Goal: Task Accomplishment & Management: Manage account settings

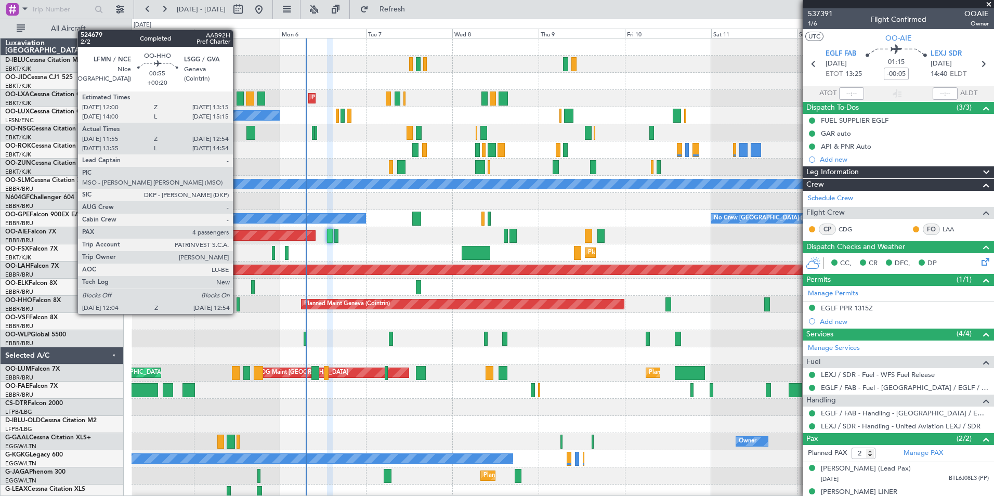
click at [238, 304] on div at bounding box center [237, 304] width 3 height 14
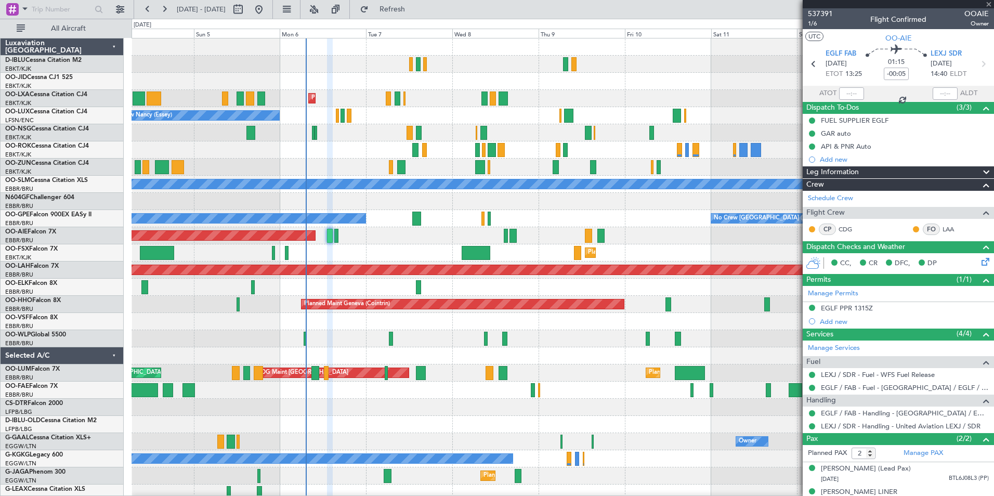
type input "+00:20"
type input "12:10"
type input "12:49"
type input "4"
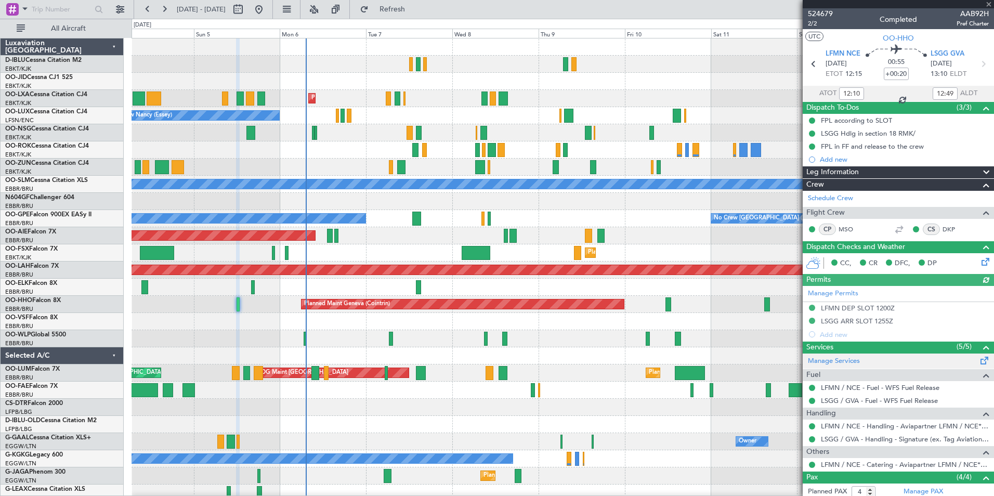
scroll to position [98, 0]
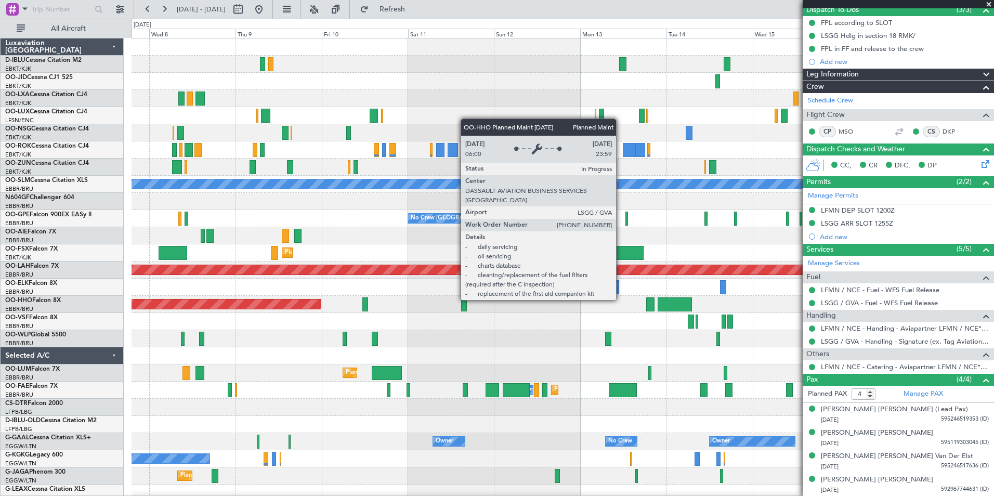
click at [306, 298] on div "Planned Maint Geneva (Cointrin)" at bounding box center [562, 304] width 862 height 17
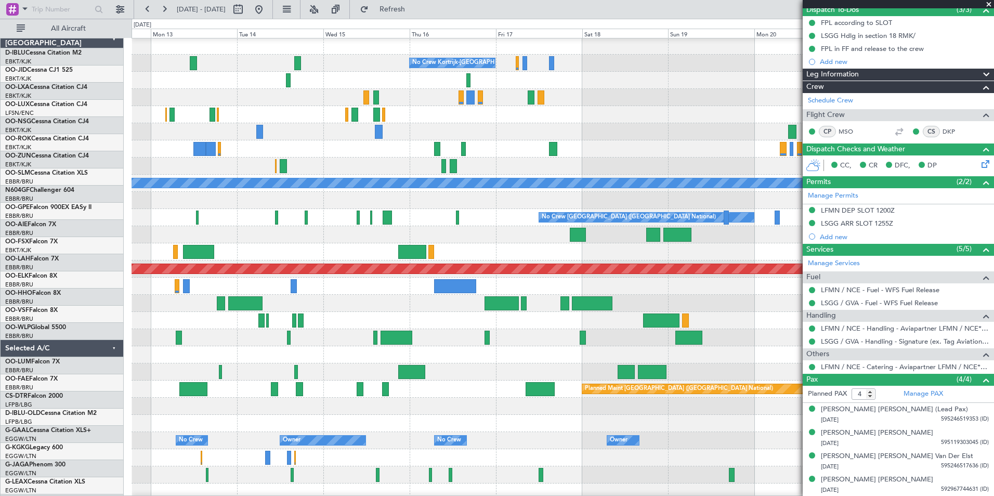
click at [257, 286] on div at bounding box center [562, 286] width 862 height 17
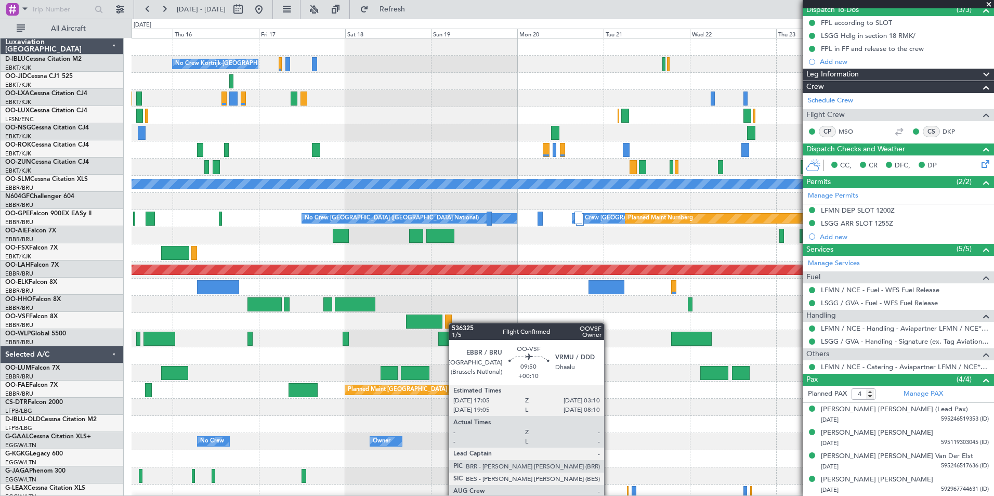
scroll to position [0, 0]
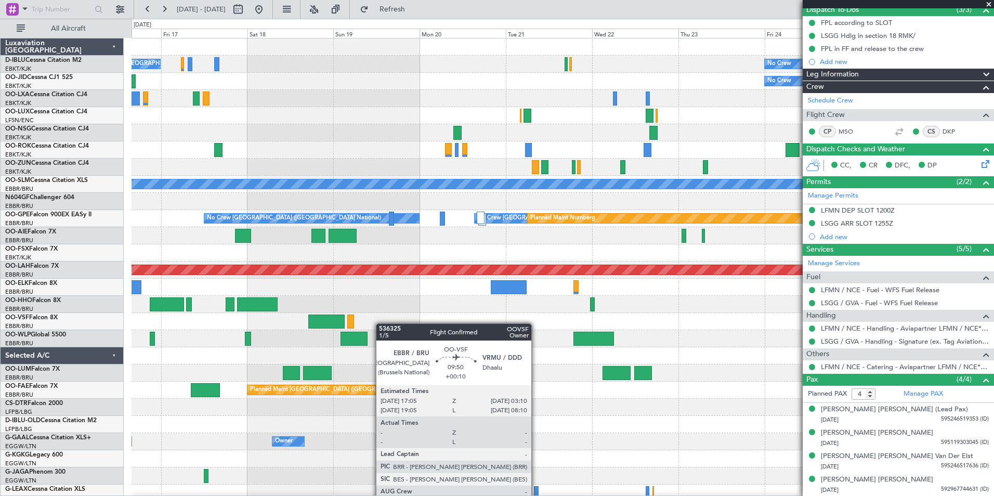
click at [335, 323] on div at bounding box center [326, 321] width 36 height 14
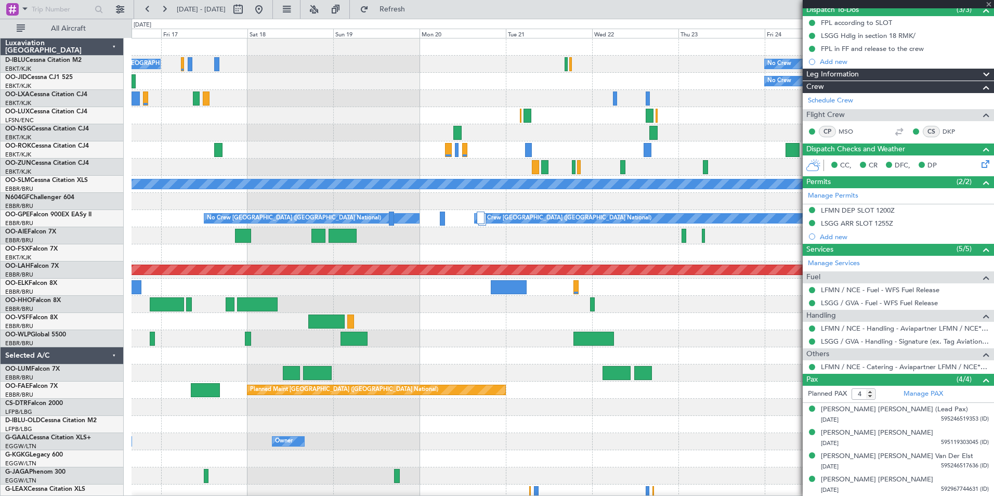
type input "+00:10"
type input "12"
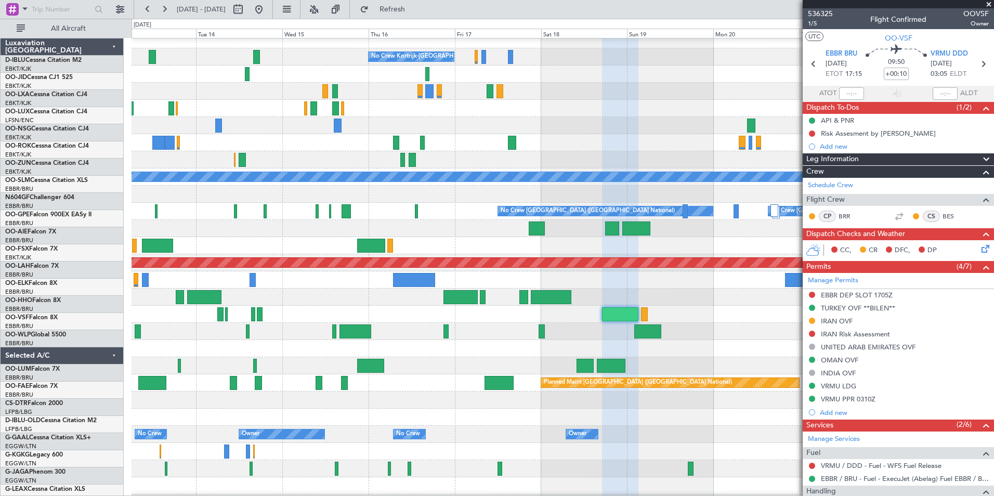
scroll to position [7, 0]
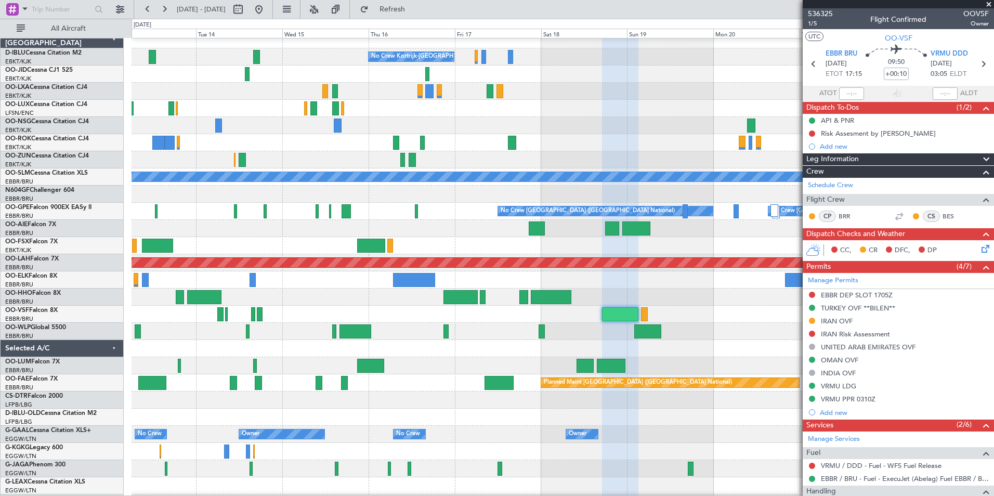
click at [785, 308] on div at bounding box center [562, 314] width 862 height 17
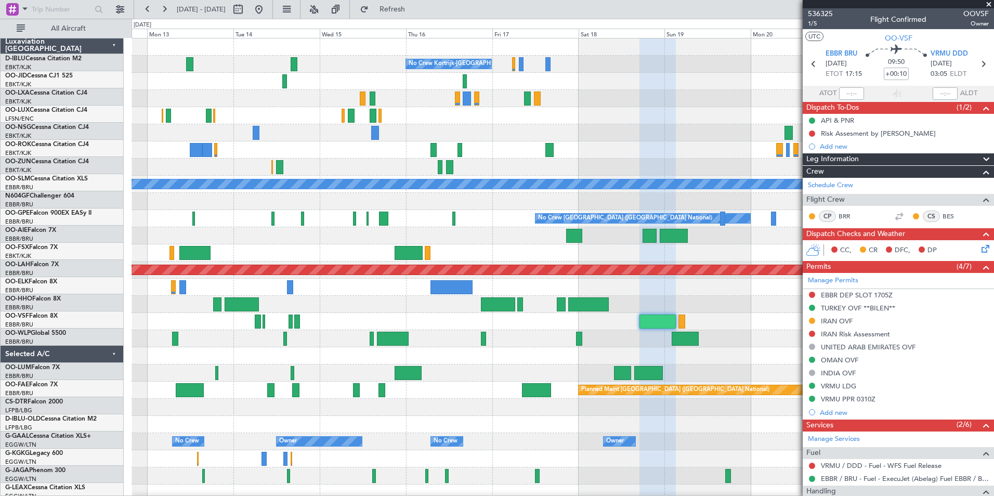
scroll to position [0, 0]
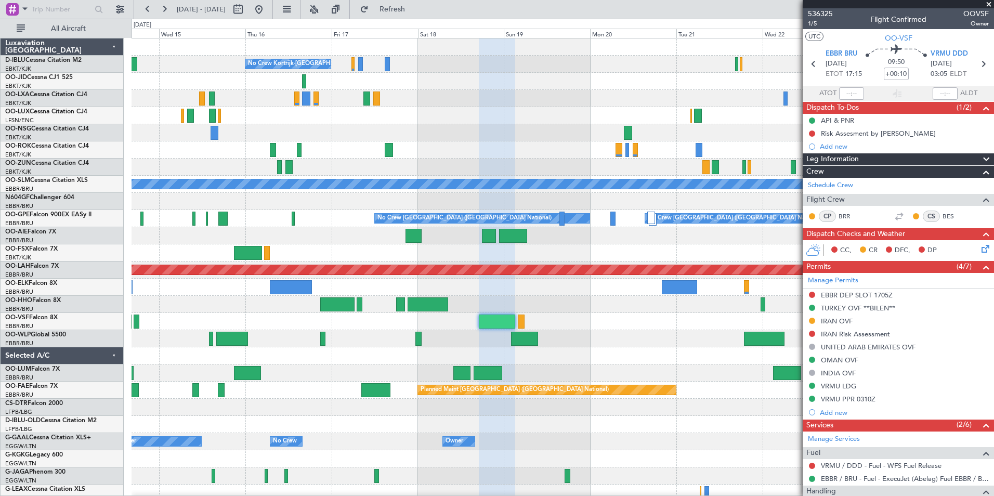
click at [517, 333] on div "No Crew Kortrijk-[GEOGRAPHIC_DATA] No Crew No Crew A/C Unavailable [GEOGRAPHIC_…" at bounding box center [562, 389] width 862 height 703
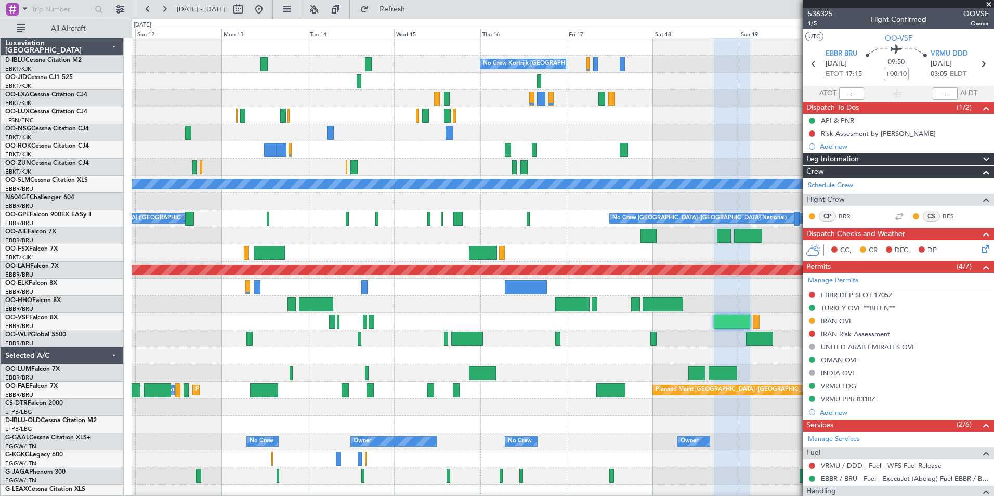
click at [888, 375] on fb-app "[DATE] - [DATE] Refresh Quick Links All Aircraft No Crew Kortrijk-[GEOGRAPHIC_D…" at bounding box center [497, 252] width 994 height 488
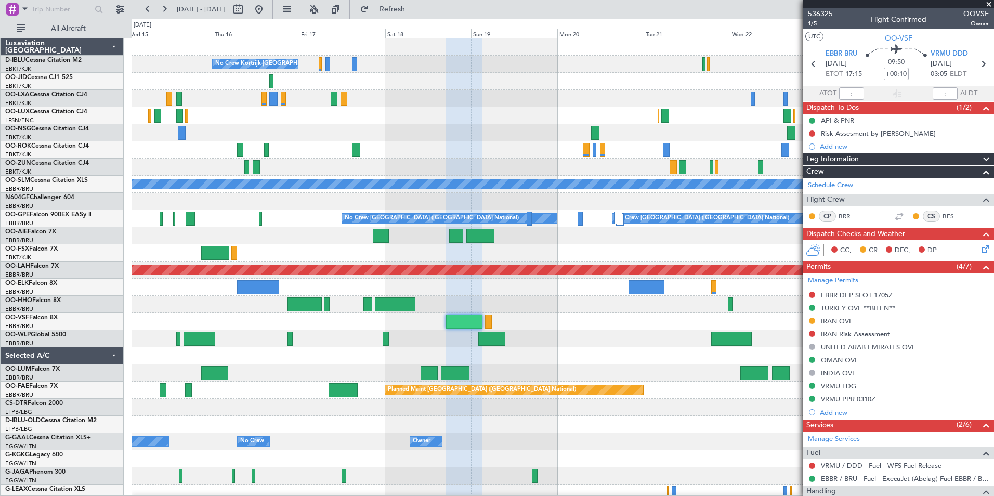
click at [176, 301] on div "No Crew Kortrijk-[GEOGRAPHIC_DATA] No Crew No Crew A/C Unavailable [GEOGRAPHIC_…" at bounding box center [562, 389] width 862 height 703
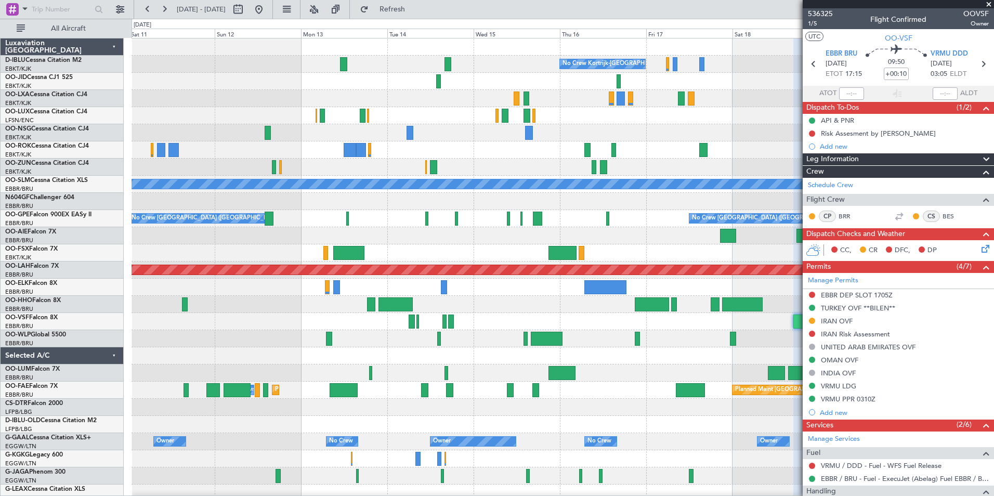
click at [965, 351] on fb-app "[DATE] - [DATE] Refresh Quick Links All Aircraft No Crew Kortrijk-[GEOGRAPHIC_D…" at bounding box center [497, 252] width 994 height 488
click at [532, 349] on div at bounding box center [562, 355] width 862 height 17
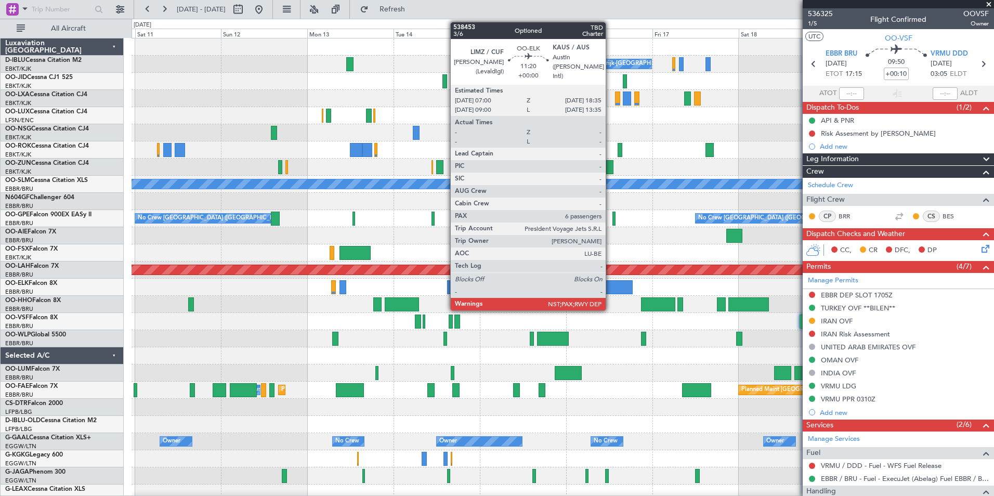
click at [611, 290] on div at bounding box center [611, 287] width 42 height 14
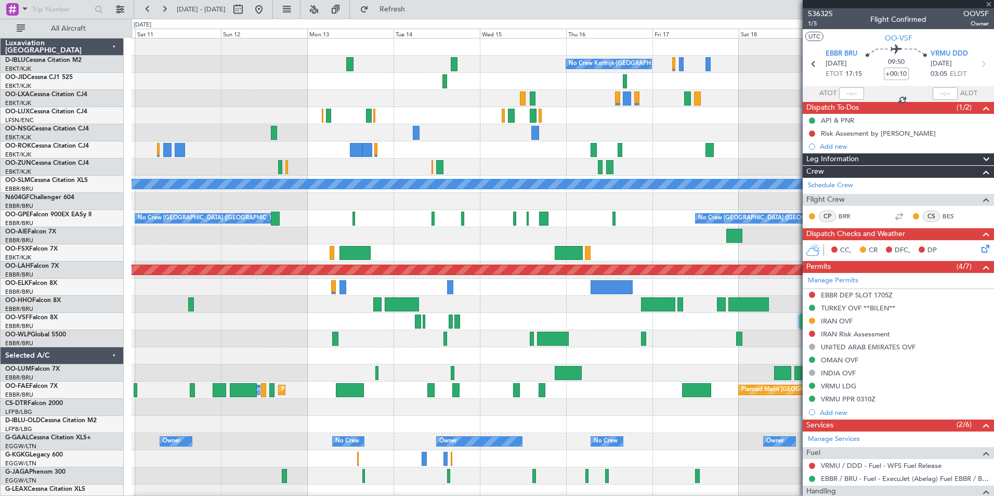
type input "6"
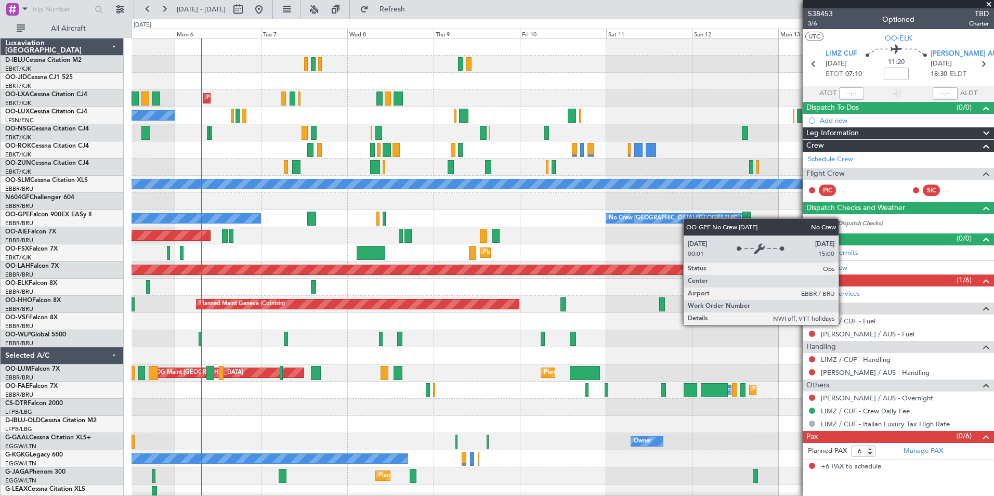
click at [705, 221] on div "No Crew Kortrijk-[GEOGRAPHIC_DATA] Planned Maint [GEOGRAPHIC_DATA]-[GEOGRAPHIC_…" at bounding box center [562, 389] width 862 height 703
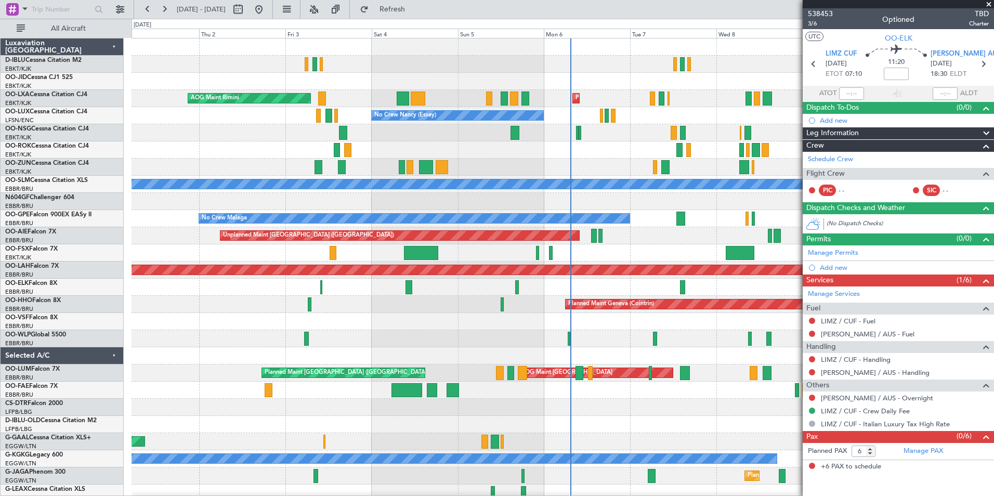
click at [785, 244] on div "Planned Maint Kortrijk-[GEOGRAPHIC_DATA] AOG Maint [GEOGRAPHIC_DATA] No Crew [P…" at bounding box center [562, 389] width 862 height 703
click at [510, 356] on div "Planned Maint Kortrijk-[GEOGRAPHIC_DATA] AOG Maint [GEOGRAPHIC_DATA] No Crew [P…" at bounding box center [562, 364] width 862 height 652
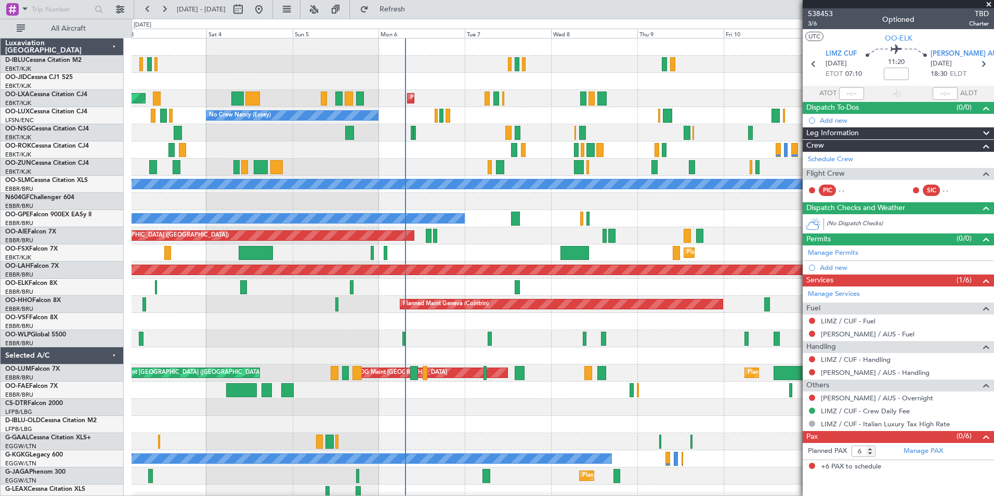
click at [485, 314] on div "Planned Maint Kortrijk-[GEOGRAPHIC_DATA] AOG Maint [GEOGRAPHIC_DATA] No Crew [P…" at bounding box center [562, 364] width 862 height 652
click at [554, 382] on div "Planned Maint Kortrijk-[GEOGRAPHIC_DATA] AOG Maint [GEOGRAPHIC_DATA] No Crew [P…" at bounding box center [562, 364] width 862 height 652
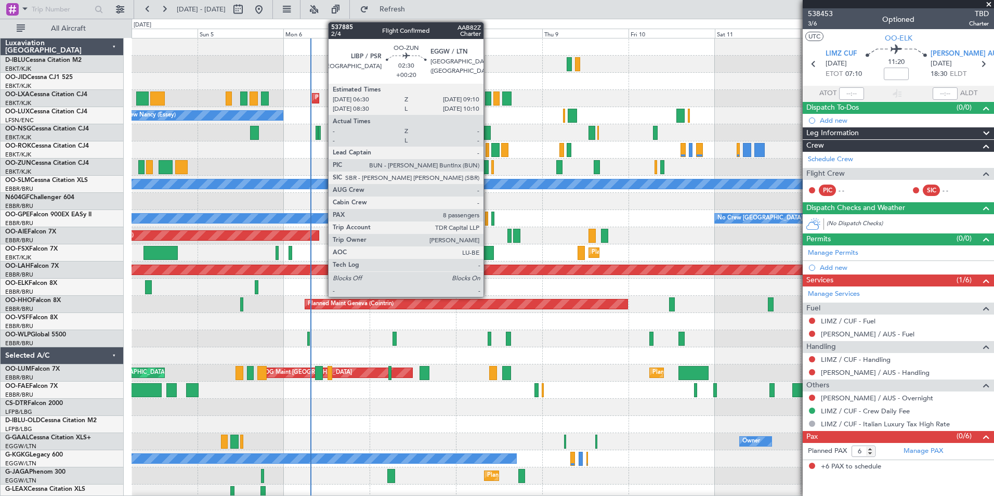
click at [488, 164] on div at bounding box center [484, 167] width 10 height 14
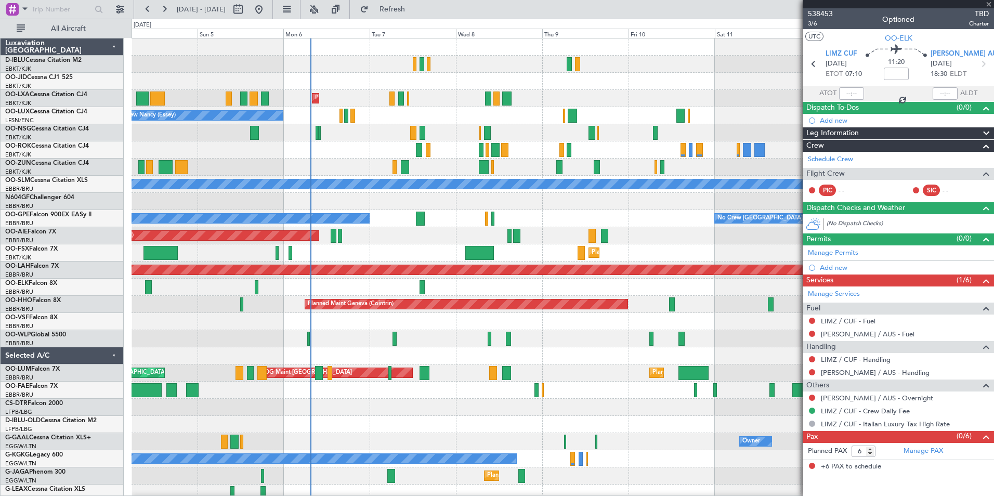
type input "+00:20"
type input "8"
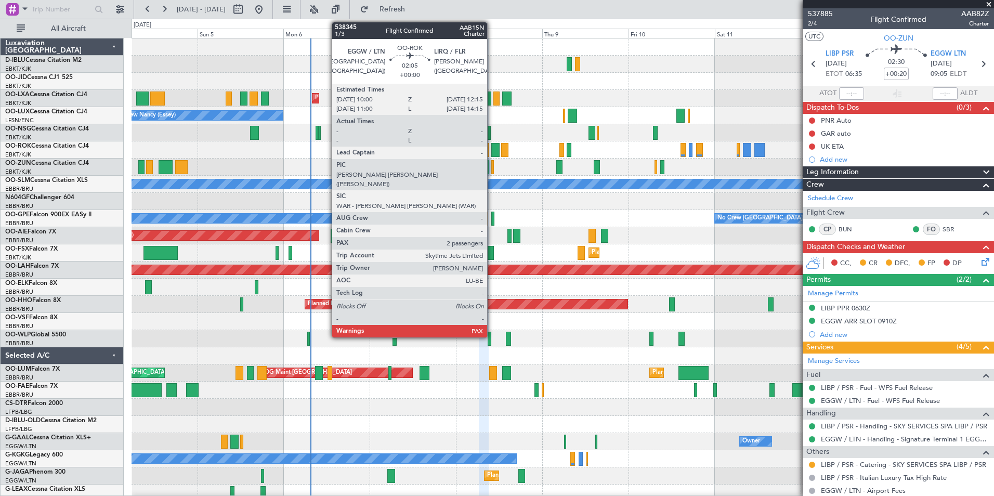
click at [492, 149] on div at bounding box center [495, 150] width 8 height 14
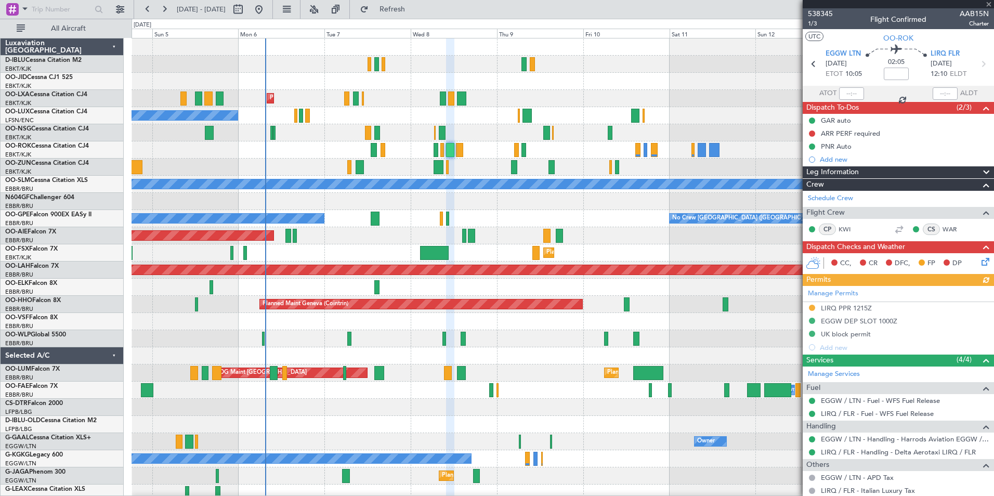
click at [598, 238] on div "Unplanned Maint [GEOGRAPHIC_DATA] ([GEOGRAPHIC_DATA])" at bounding box center [562, 235] width 862 height 17
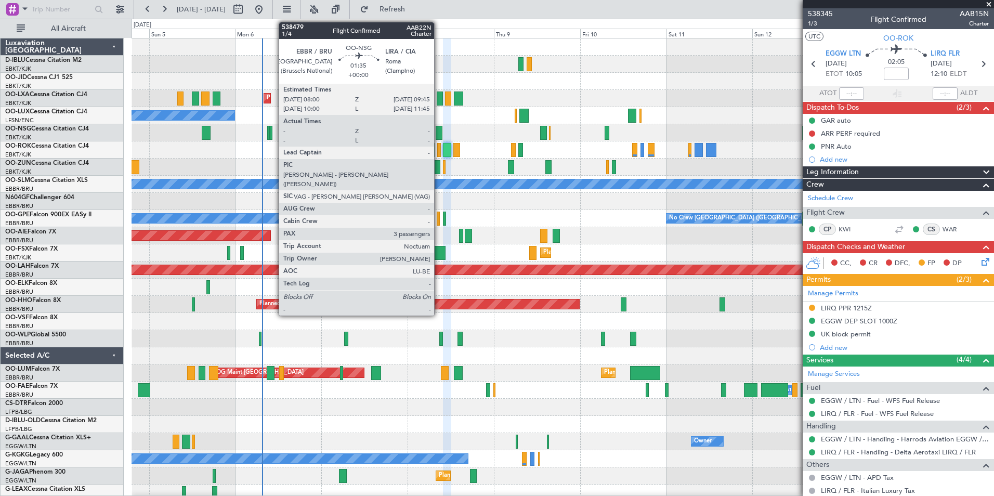
click at [439, 135] on div at bounding box center [439, 133] width 7 height 14
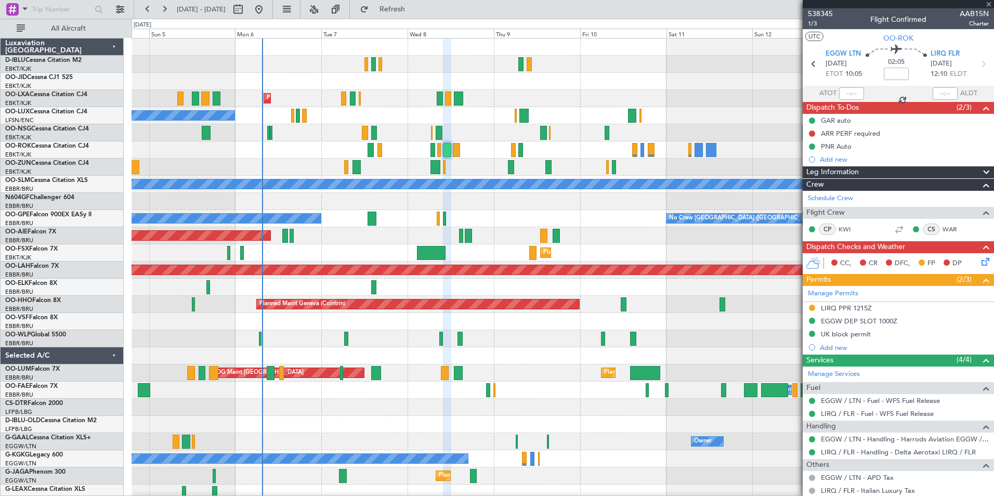
type input "3"
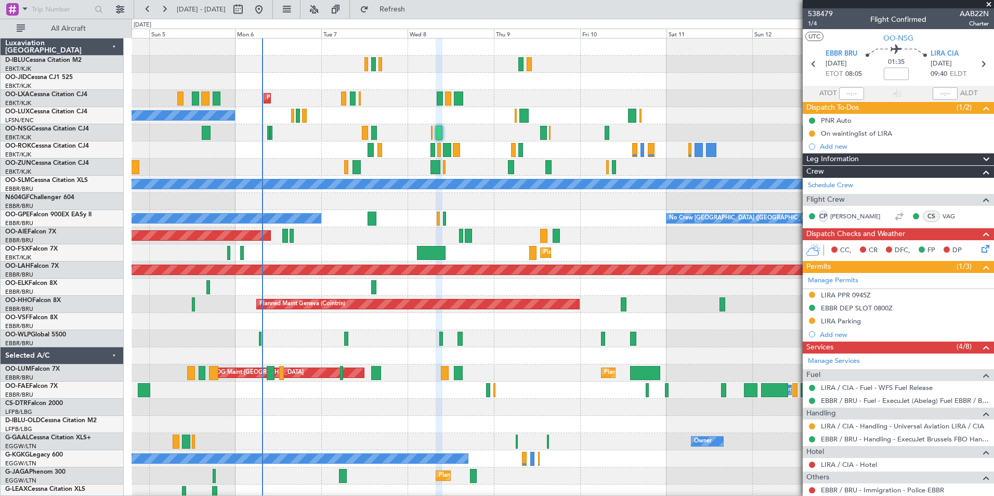
click at [322, 305] on div "No Crew Kortrijk-[GEOGRAPHIC_DATA] Planned Maint [GEOGRAPHIC_DATA]-[GEOGRAPHIC_…" at bounding box center [562, 364] width 862 height 652
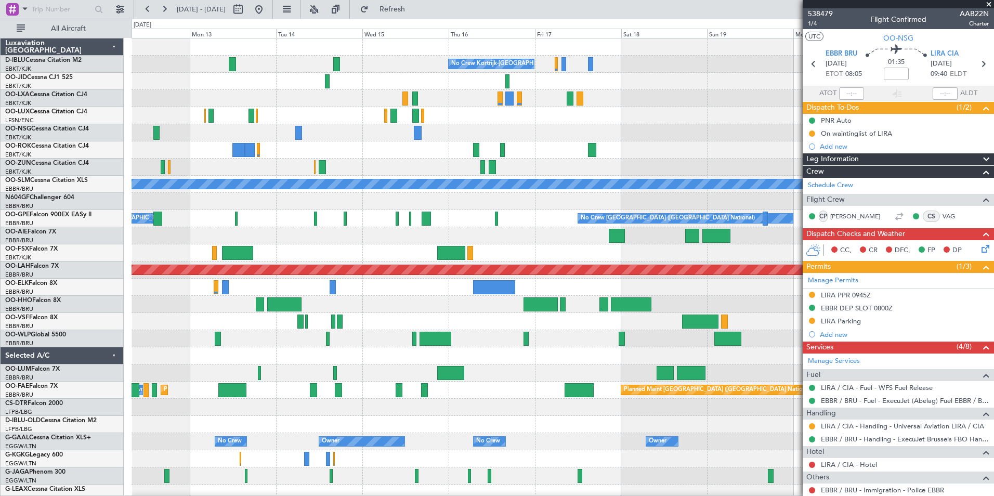
click at [344, 227] on div "No Crew [GEOGRAPHIC_DATA] ([GEOGRAPHIC_DATA] National) No Crew [GEOGRAPHIC_DATA…" at bounding box center [562, 218] width 862 height 17
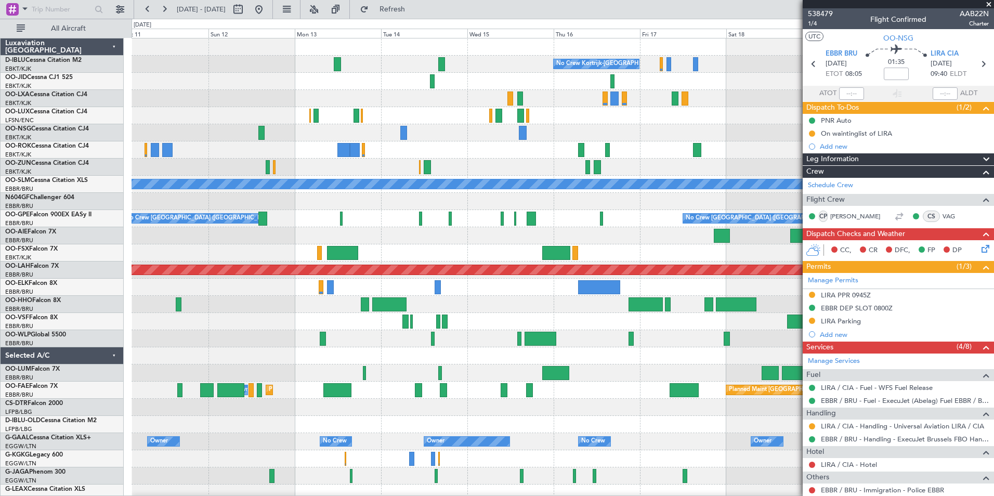
click at [637, 140] on div "No Crew Kortrijk-[GEOGRAPHIC_DATA] A/C Unavailable [GEOGRAPHIC_DATA] No Crew [G…" at bounding box center [562, 389] width 862 height 703
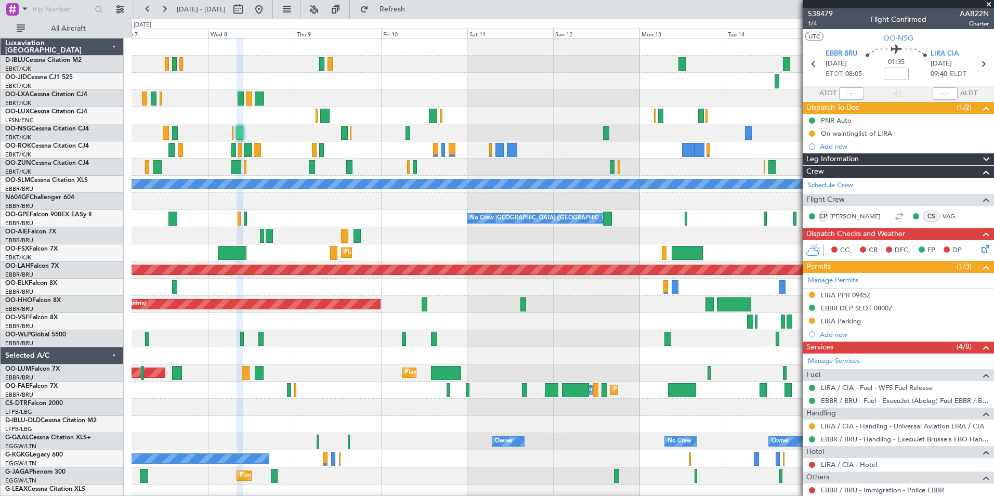
click at [678, 217] on div "No Crew Kortrijk-[GEOGRAPHIC_DATA] Planned Maint [GEOGRAPHIC_DATA]-[GEOGRAPHIC_…" at bounding box center [562, 389] width 862 height 703
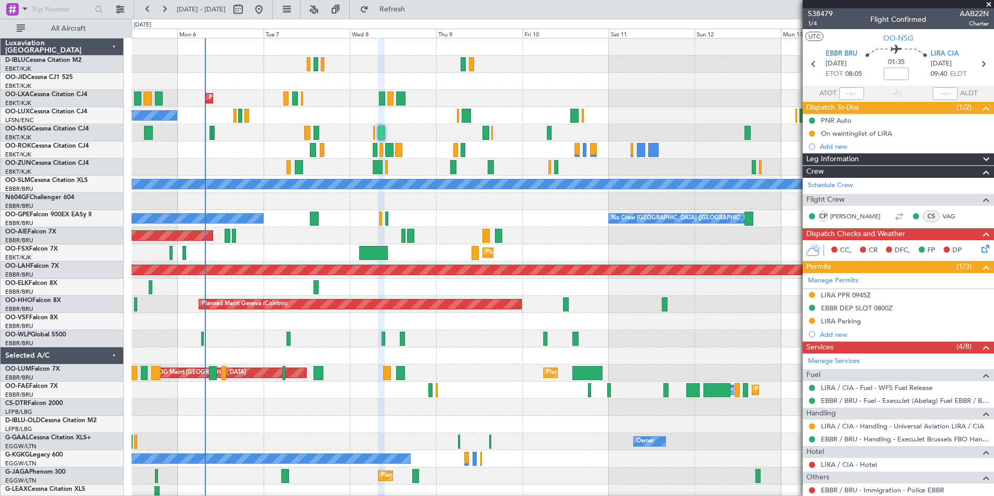
click at [410, 258] on div "No Crew Kortrijk-[GEOGRAPHIC_DATA] Planned Maint [GEOGRAPHIC_DATA]-[GEOGRAPHIC_…" at bounding box center [562, 389] width 862 height 703
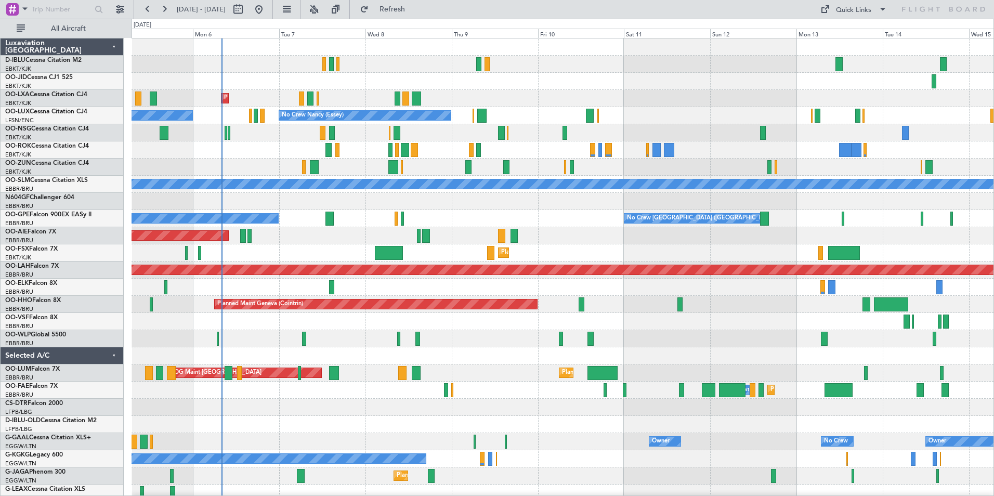
click at [505, 353] on div "No Crew Kortrijk-[GEOGRAPHIC_DATA] Planned Maint [GEOGRAPHIC_DATA]-[GEOGRAPHIC_…" at bounding box center [562, 364] width 862 height 652
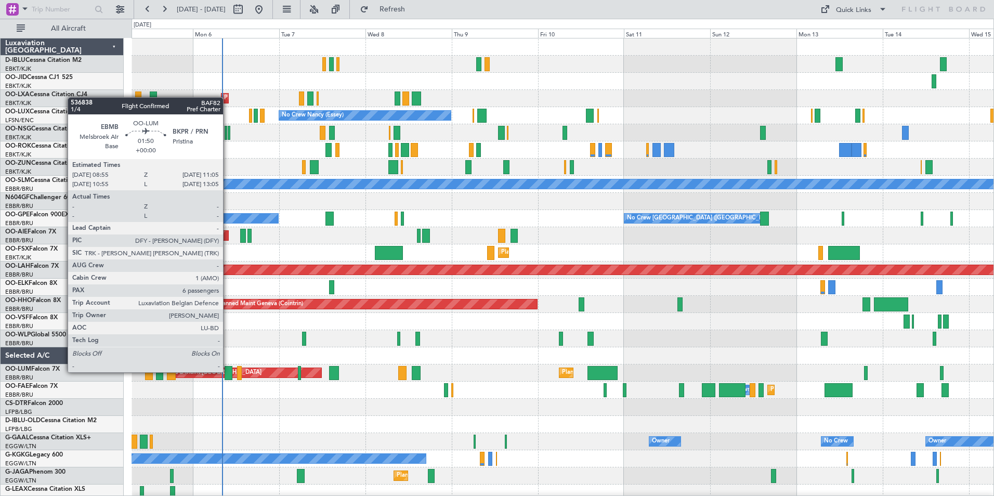
click at [228, 371] on div at bounding box center [229, 373] width 8 height 14
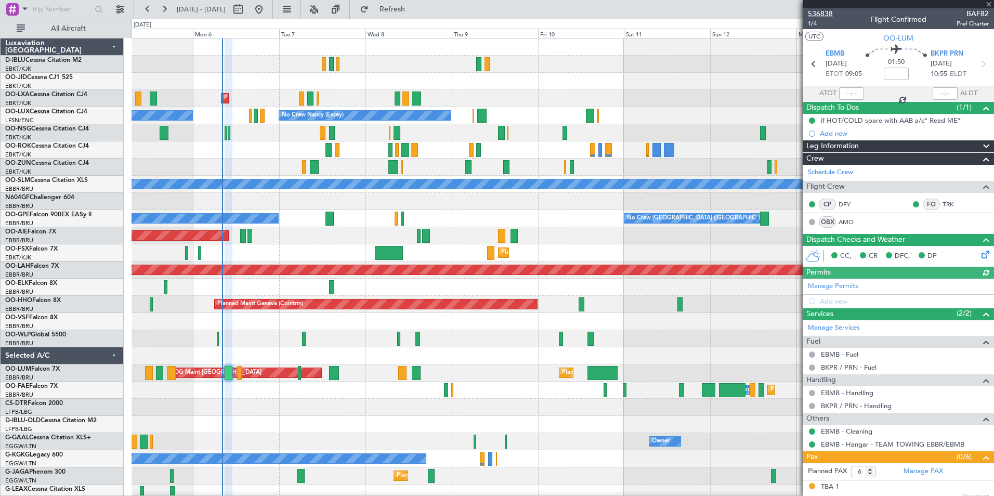
click at [821, 17] on span "536838" at bounding box center [820, 13] width 25 height 11
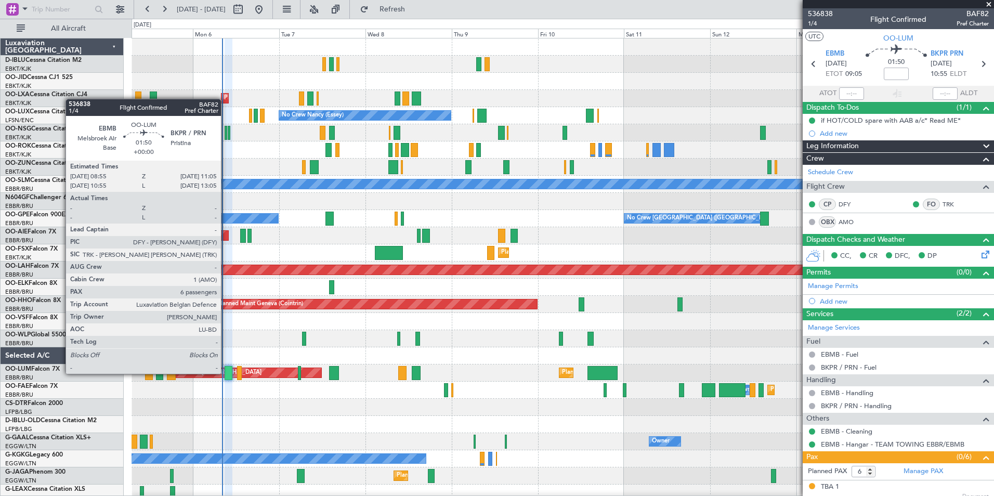
click at [226, 373] on div at bounding box center [229, 373] width 8 height 14
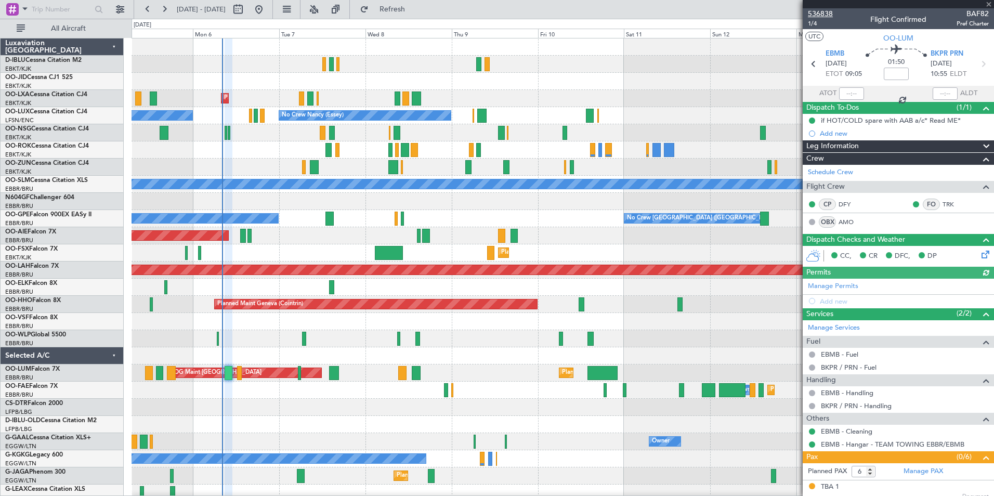
click at [828, 15] on span "536838" at bounding box center [820, 13] width 25 height 11
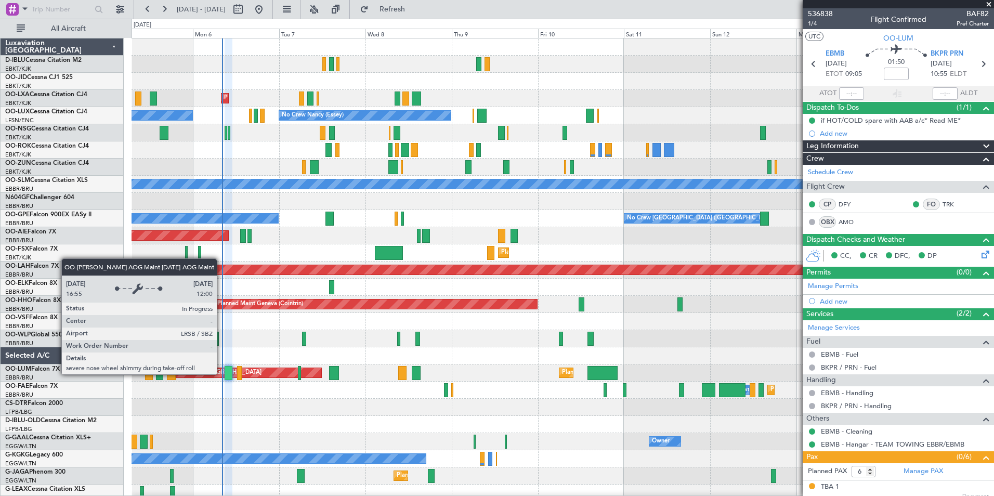
click at [221, 374] on div "AOG Maint [GEOGRAPHIC_DATA]" at bounding box center [244, 372] width 154 height 9
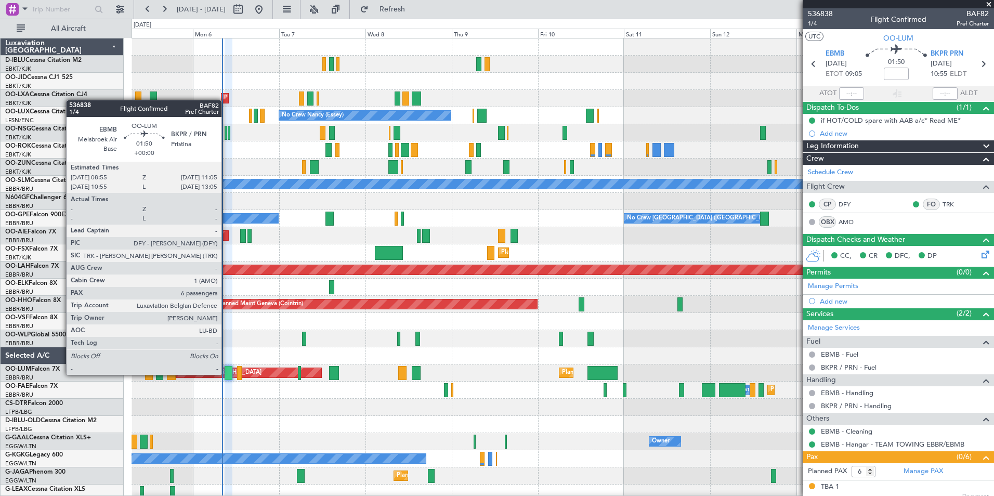
click at [227, 374] on div at bounding box center [229, 373] width 8 height 14
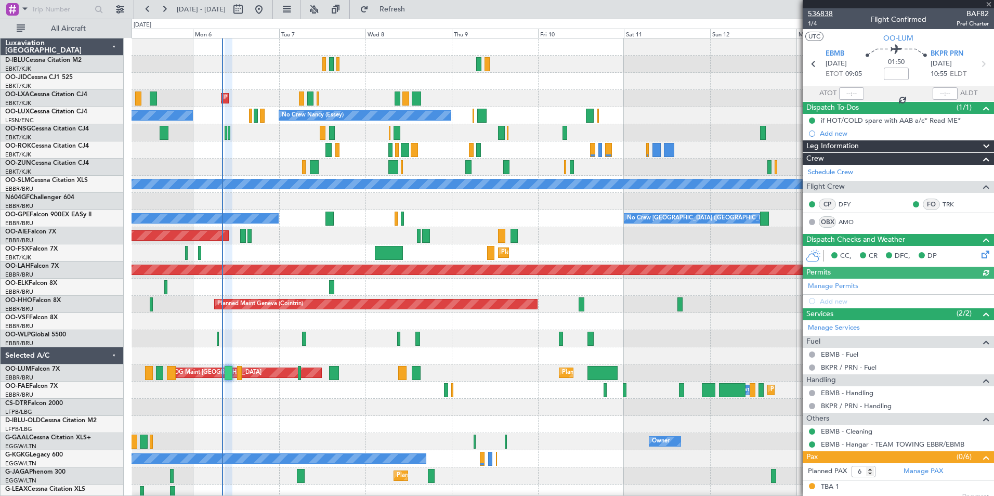
click at [812, 10] on span "536838" at bounding box center [820, 13] width 25 height 11
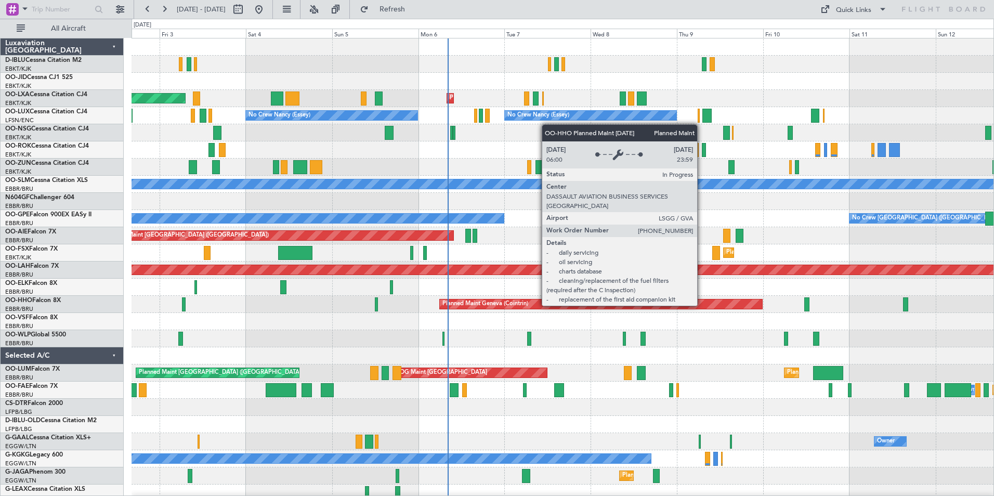
click at [562, 352] on div "AOG Maint Rimini Planned Maint Kortrijk-Wevelgem No Crew Nancy (Essey) No Crew …" at bounding box center [562, 364] width 862 height 652
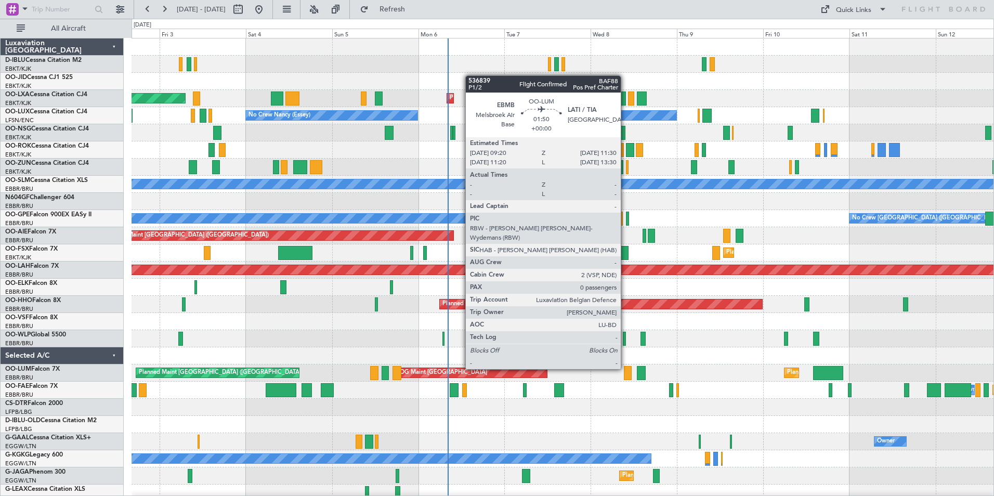
click at [625, 368] on div at bounding box center [628, 373] width 8 height 14
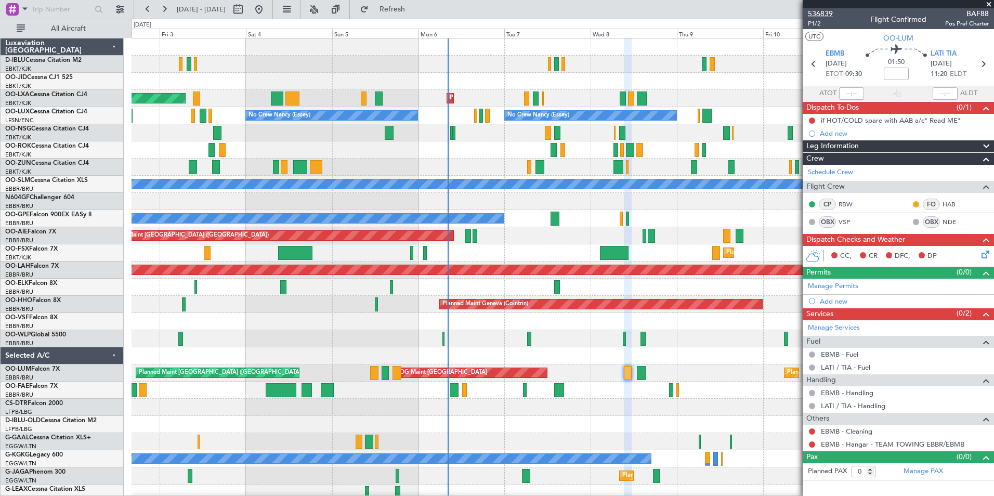
click at [821, 12] on span "536839" at bounding box center [820, 13] width 25 height 11
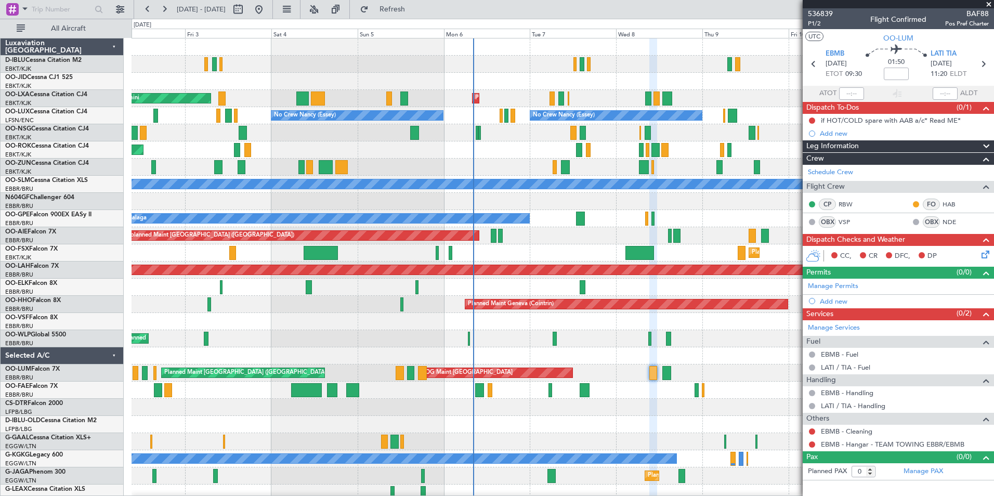
click at [394, 393] on div "Owner Melsbroek Air Base Planned Maint Melsbroek Air Base AOG Maint Melsbroek A…" at bounding box center [562, 389] width 862 height 17
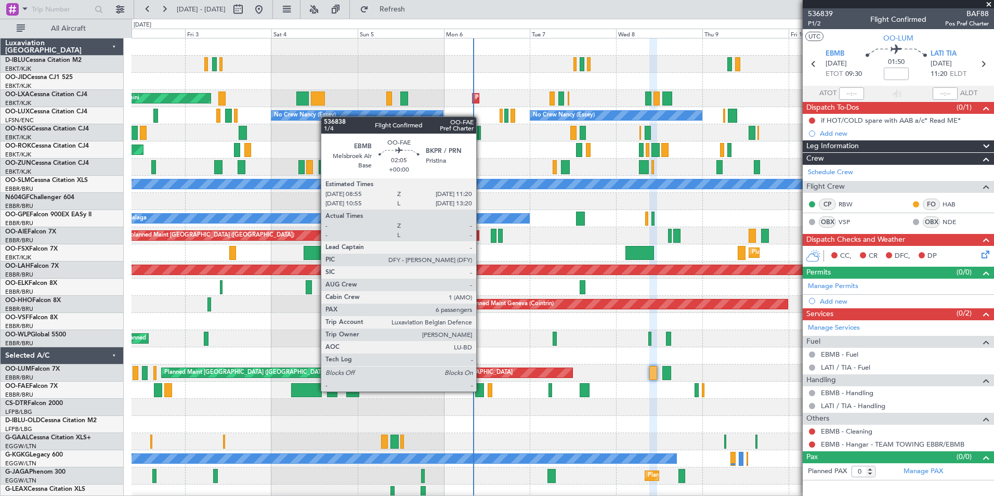
click at [481, 390] on div at bounding box center [479, 390] width 9 height 14
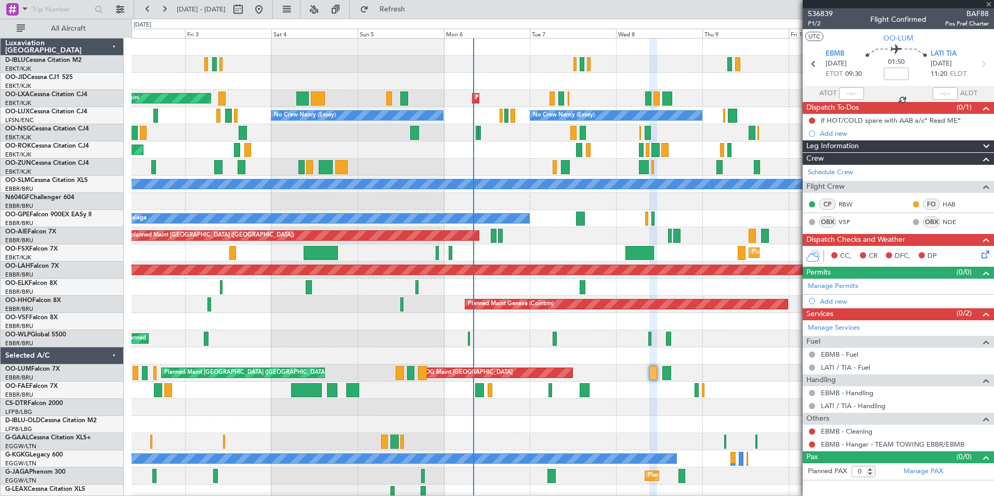
type input "6"
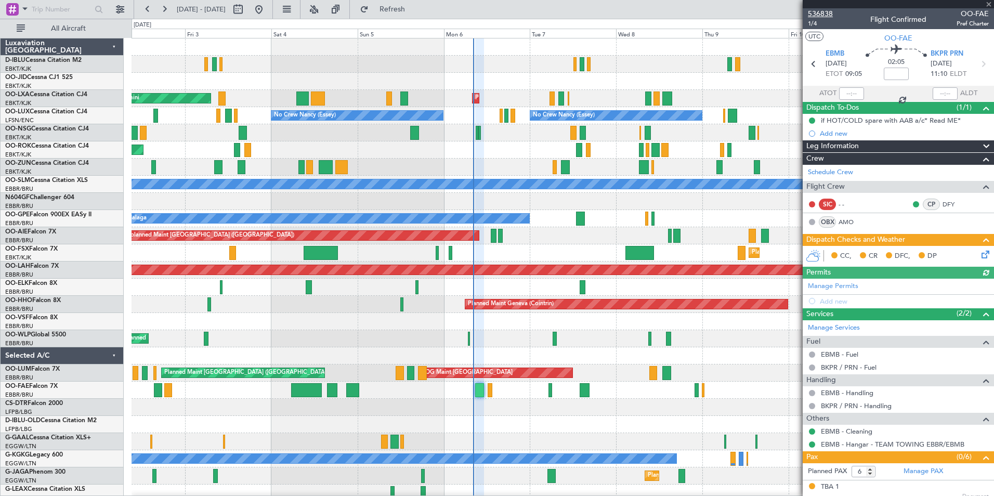
click at [819, 11] on span "536838" at bounding box center [820, 13] width 25 height 11
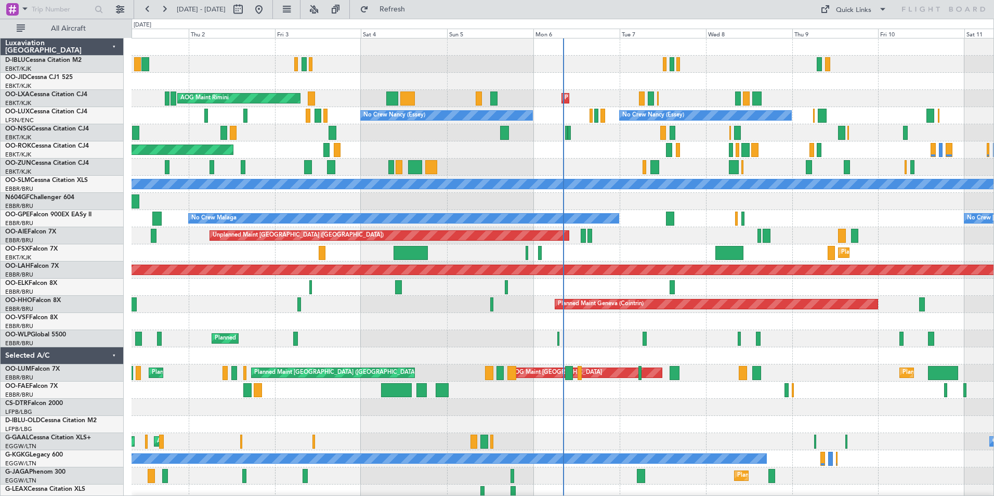
click at [711, 406] on div at bounding box center [562, 407] width 862 height 17
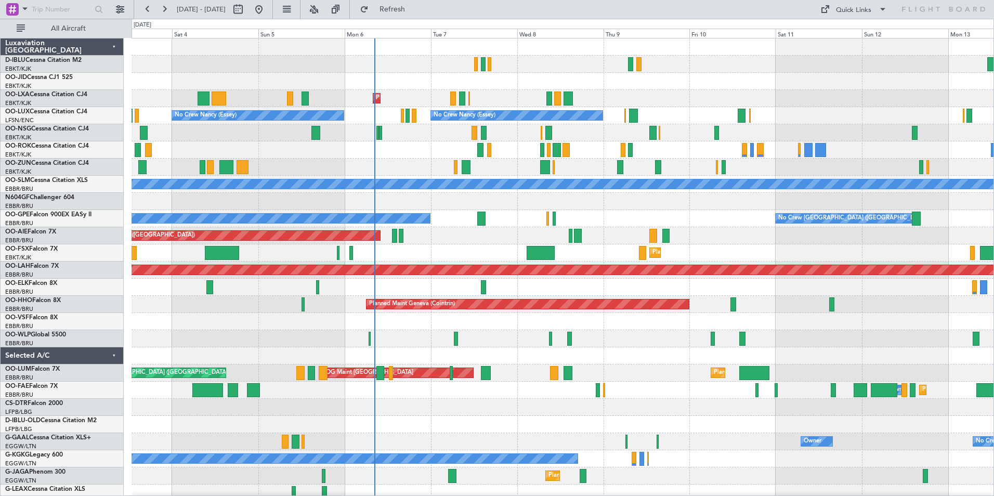
click at [613, 397] on div "Owner Melsbroek Air Base Planned Maint Melsbroek Air Base" at bounding box center [562, 389] width 862 height 17
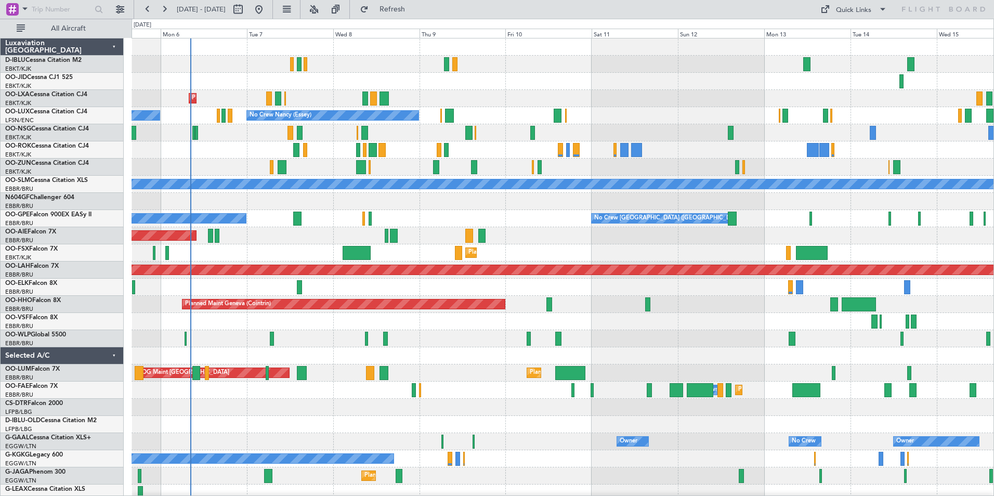
click at [625, 295] on div at bounding box center [562, 287] width 862 height 17
